Goal: Information Seeking & Learning: Learn about a topic

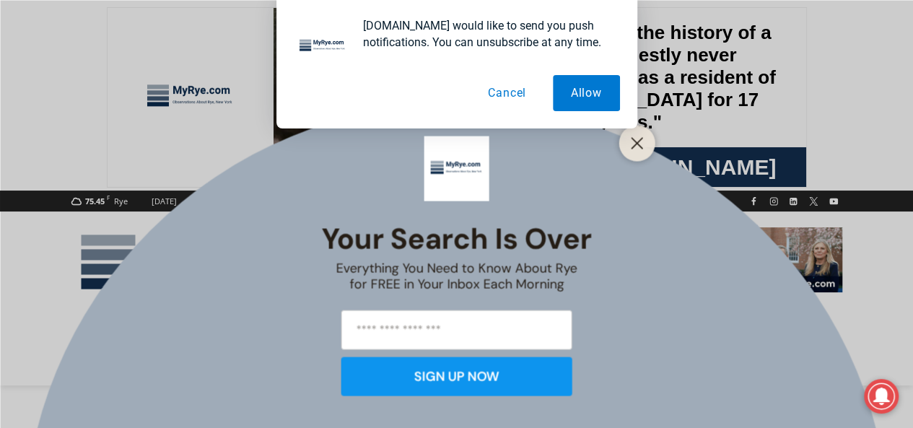
click at [504, 86] on button "Cancel" at bounding box center [507, 93] width 74 height 36
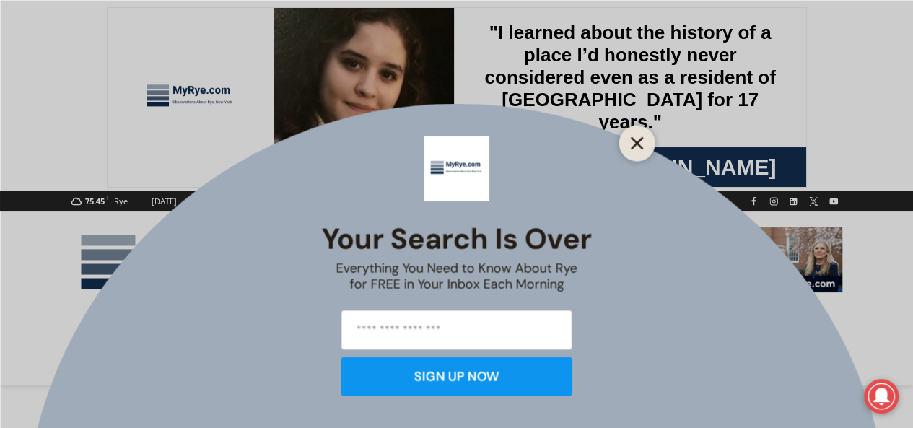
click at [642, 135] on button "Close" at bounding box center [637, 143] width 20 height 20
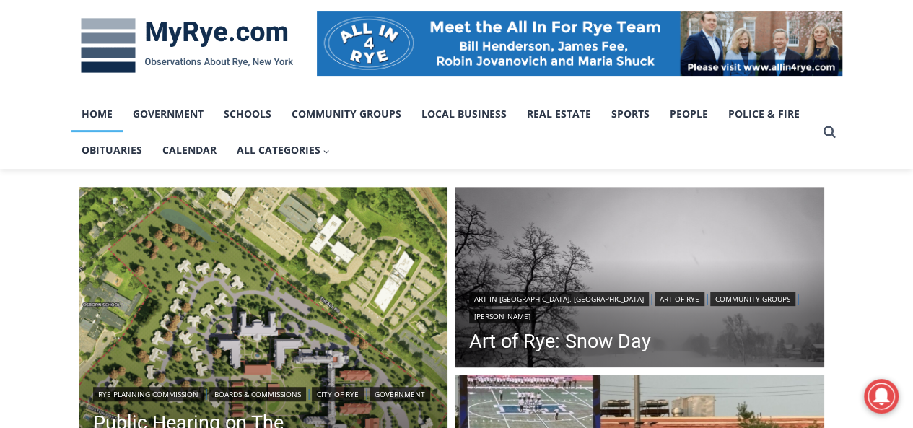
scroll to position [289, 0]
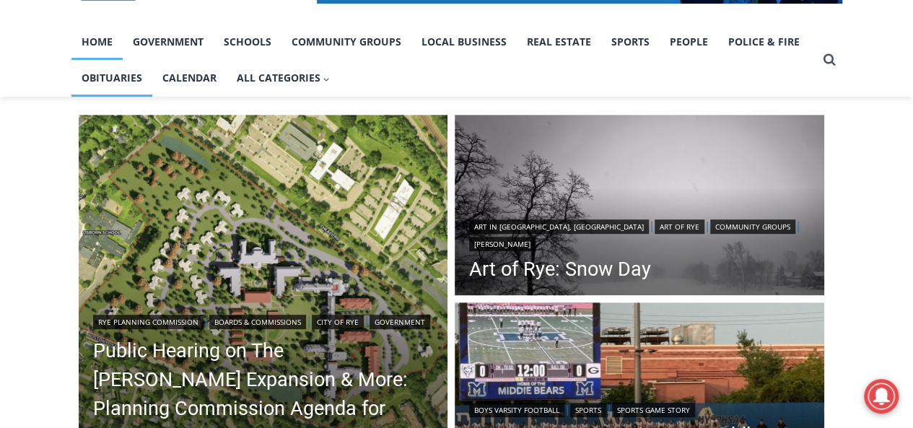
click at [114, 77] on link "Obituaries" at bounding box center [111, 78] width 81 height 36
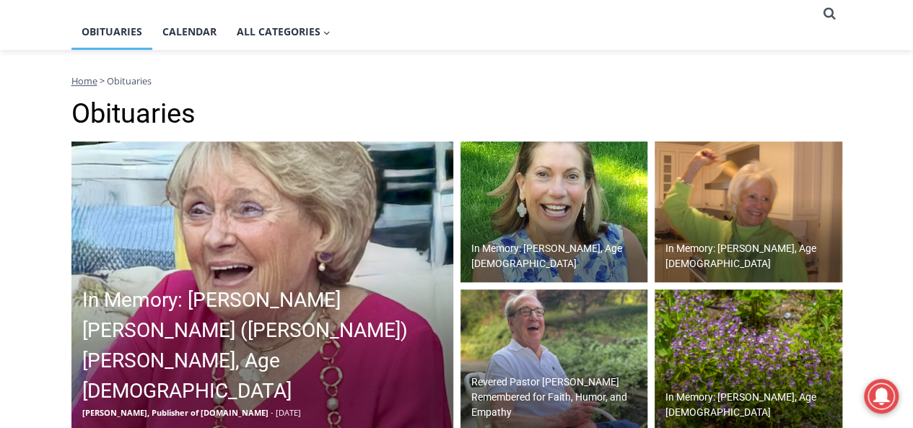
scroll to position [408, 0]
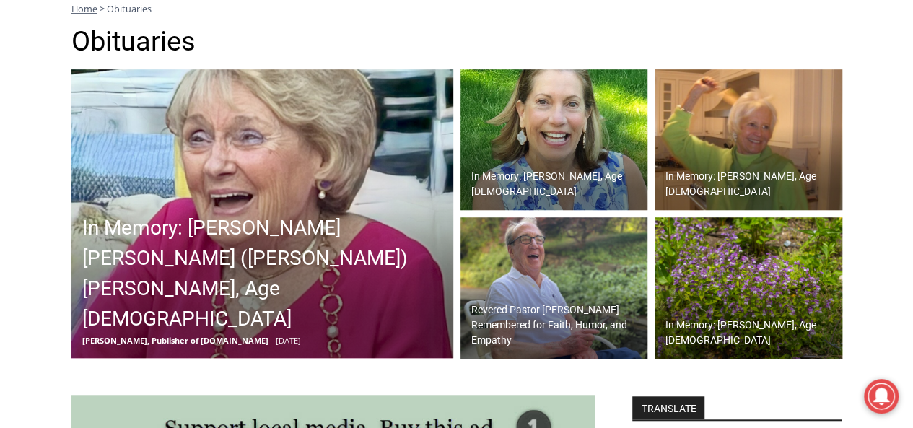
click at [521, 114] on img at bounding box center [554, 139] width 188 height 141
